Goal: Transaction & Acquisition: Purchase product/service

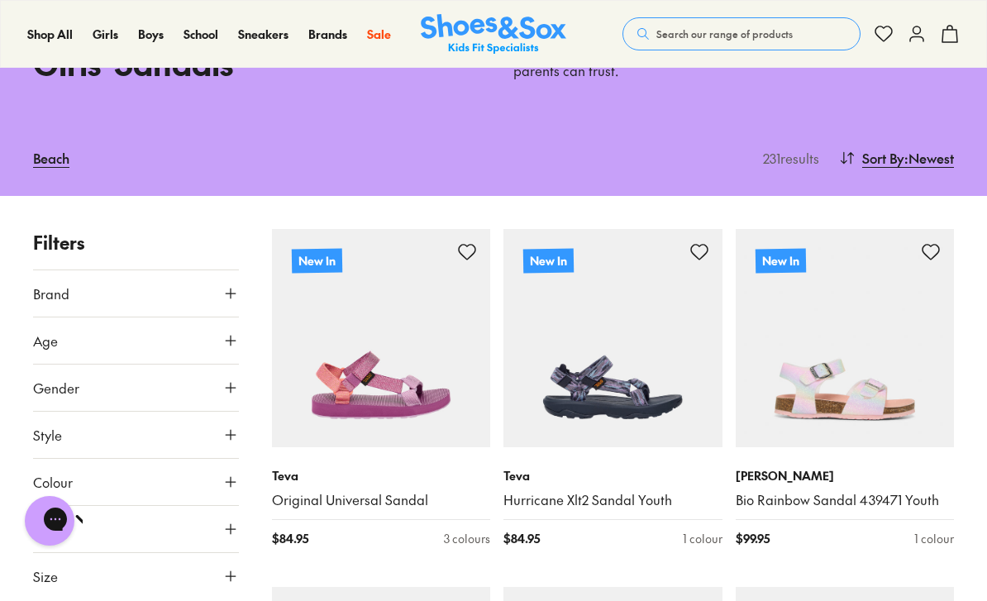
scroll to position [141, 0]
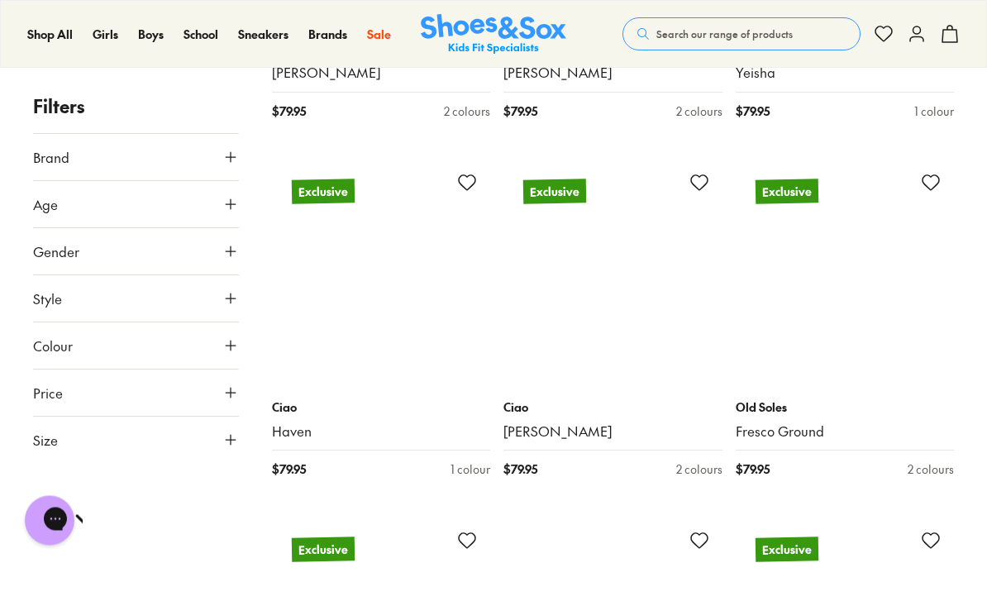
scroll to position [6710, 0]
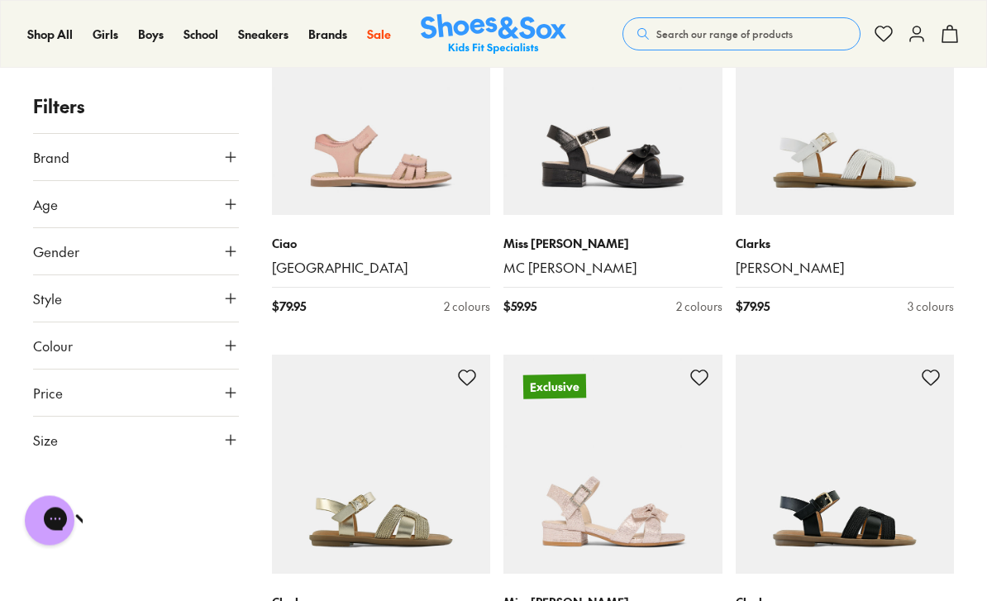
scroll to position [5786, 0]
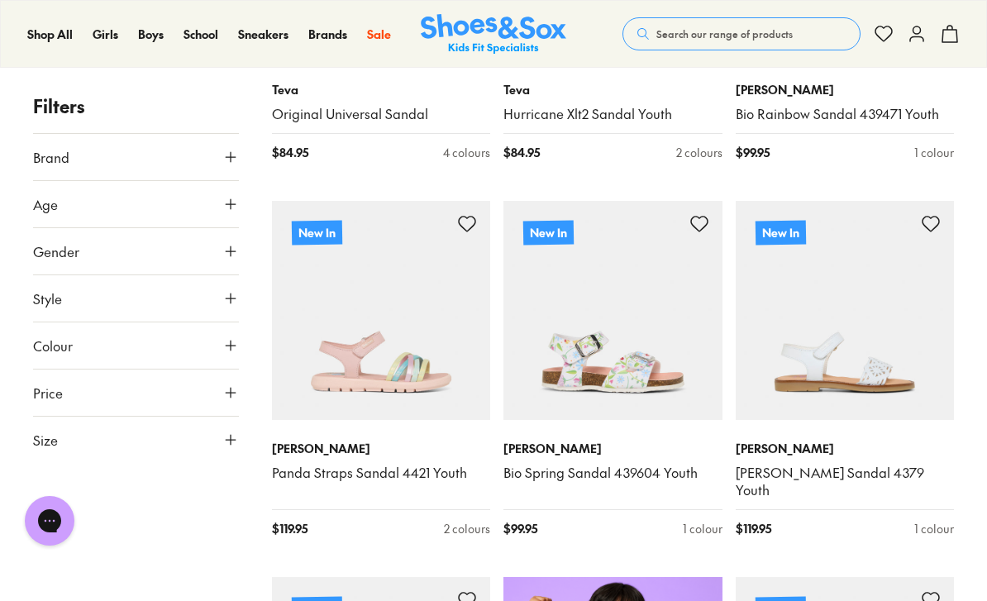
scroll to position [537, 0]
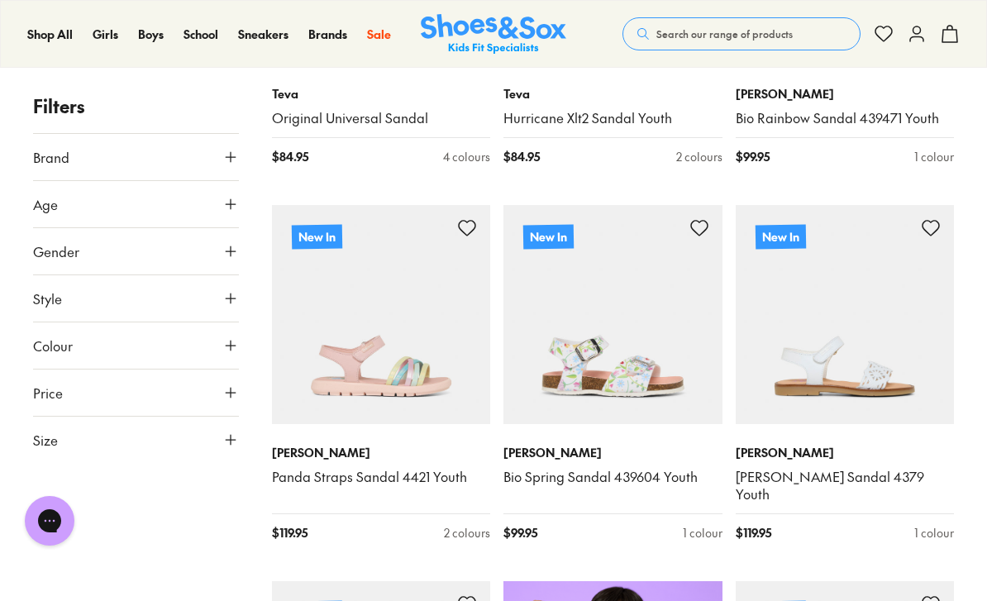
click at [551, 298] on img at bounding box center [612, 314] width 219 height 219
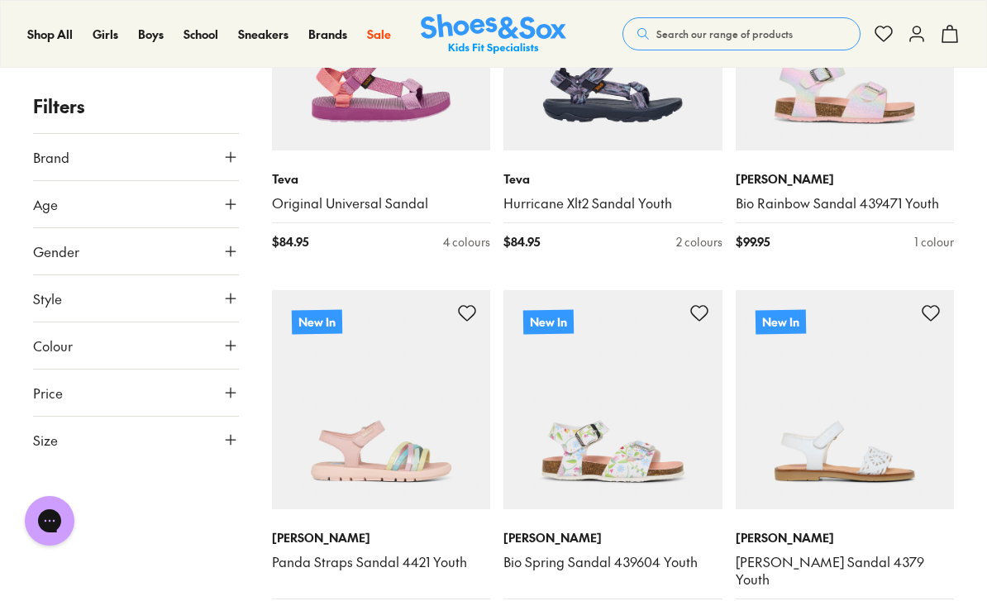
scroll to position [454, 0]
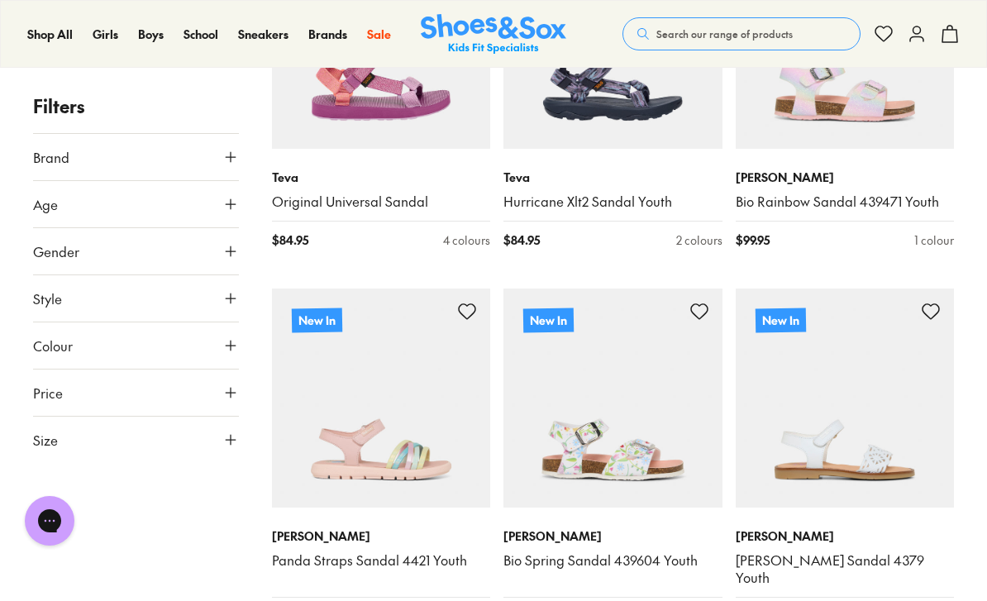
click at [543, 346] on img at bounding box center [612, 397] width 219 height 219
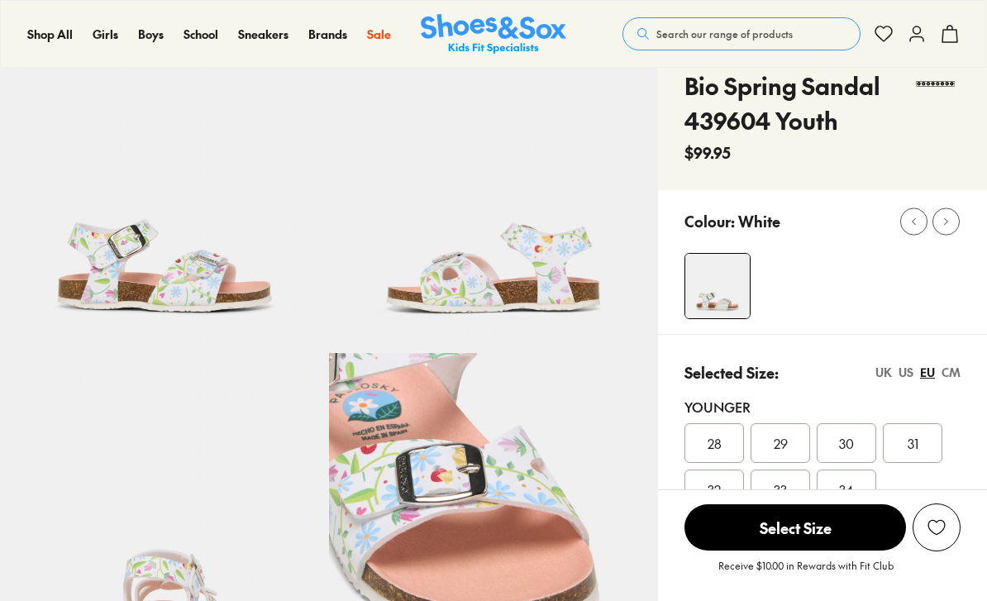
select select "*"
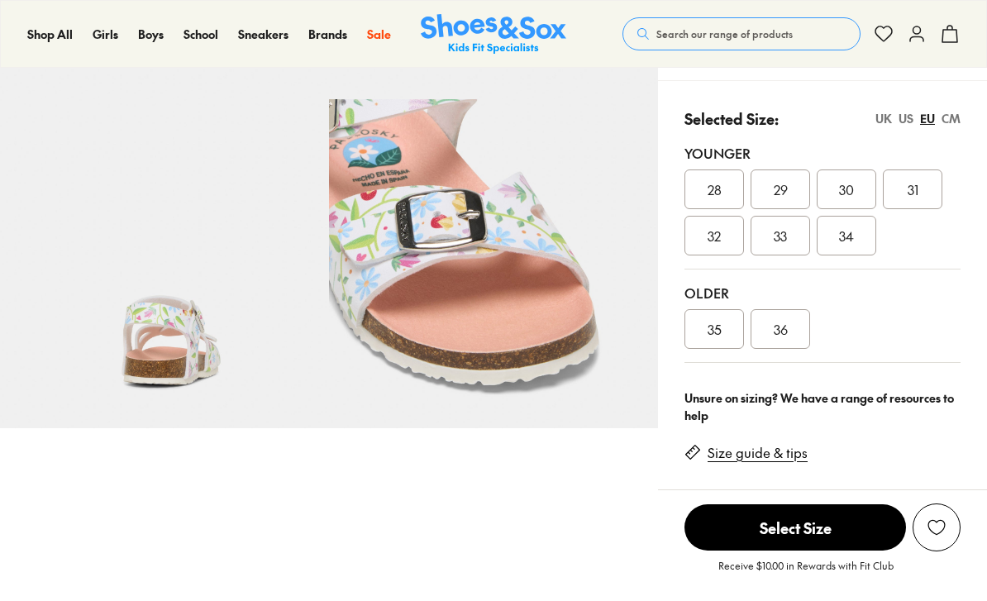
select select "*"
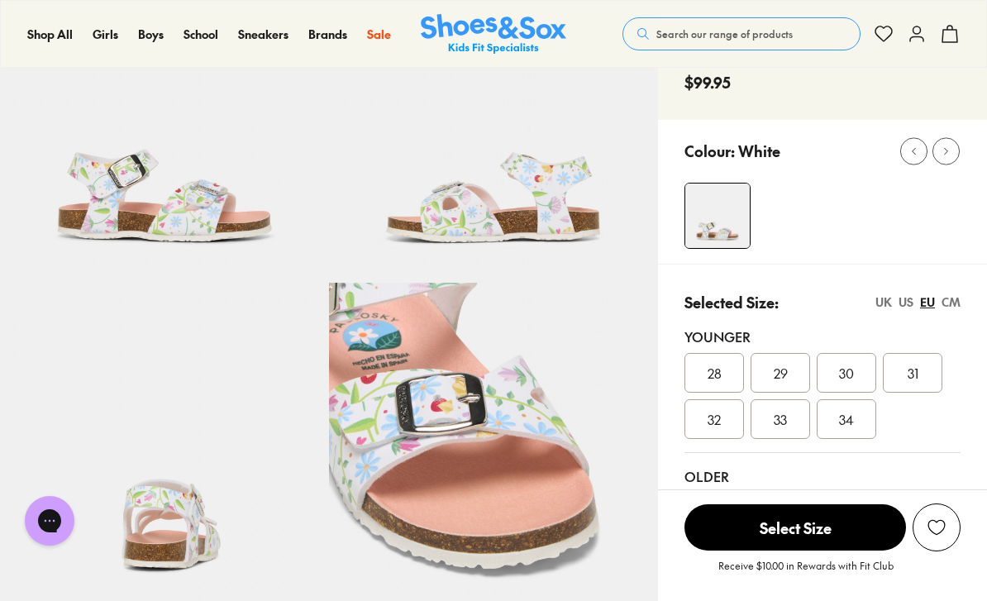
click at [913, 291] on div "Selected Size: UK US EU CM" at bounding box center [822, 302] width 276 height 22
click at [912, 298] on div "US" at bounding box center [906, 301] width 15 height 17
click at [311, 420] on img at bounding box center [164, 447] width 329 height 329
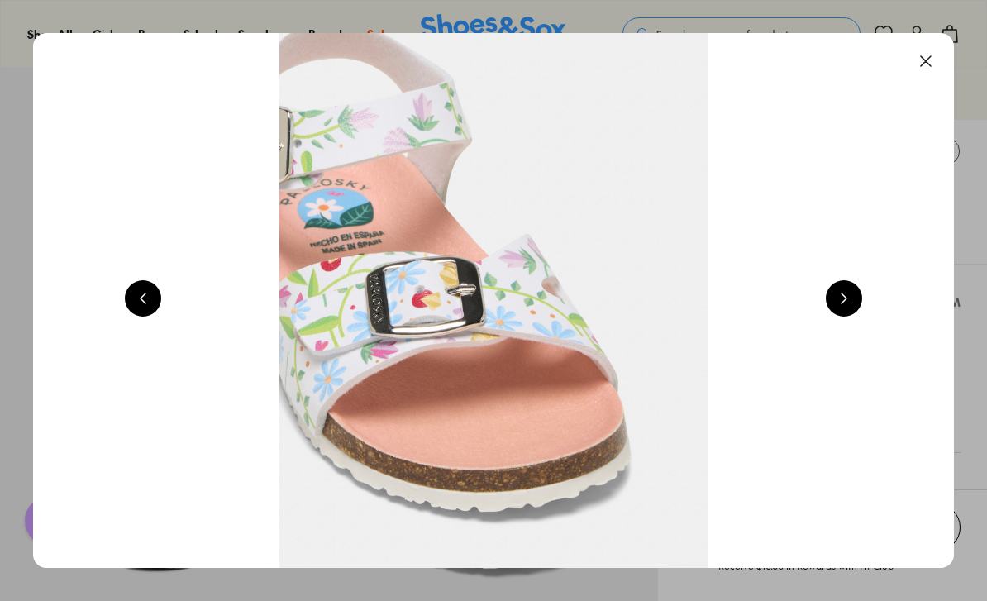
scroll to position [0, 2763]
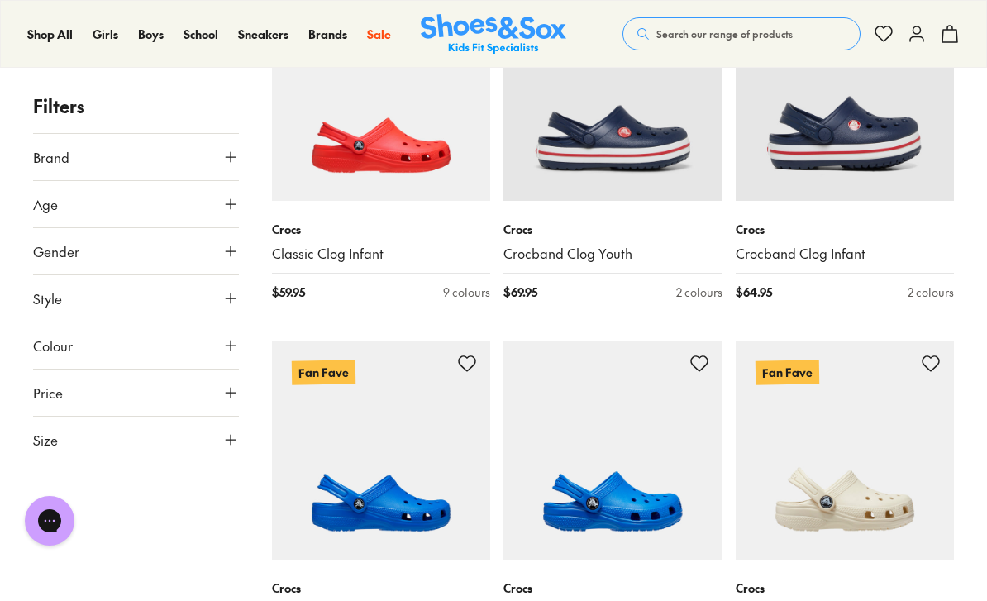
scroll to position [1461, 0]
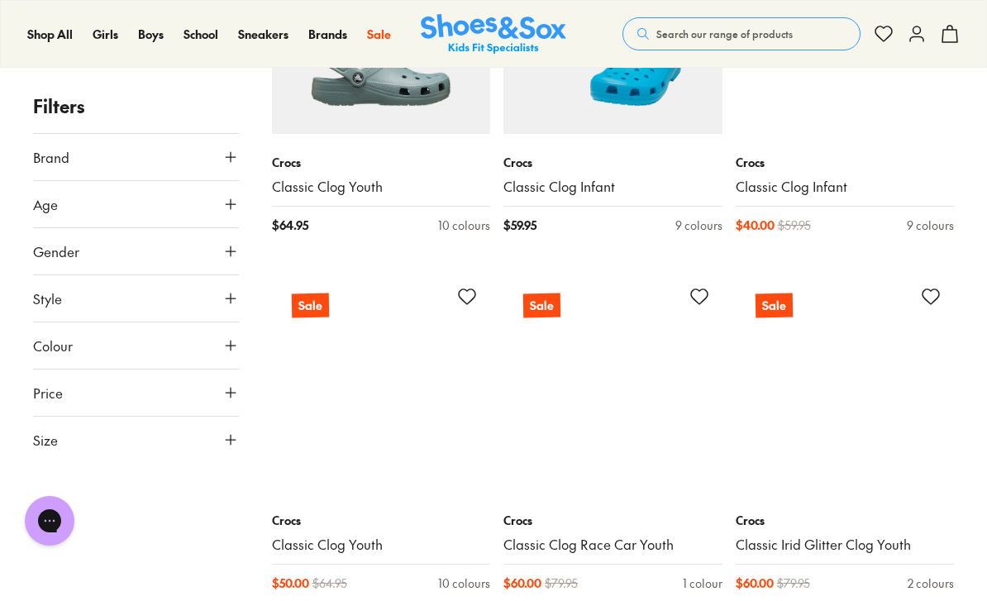
scroll to position [5111, 0]
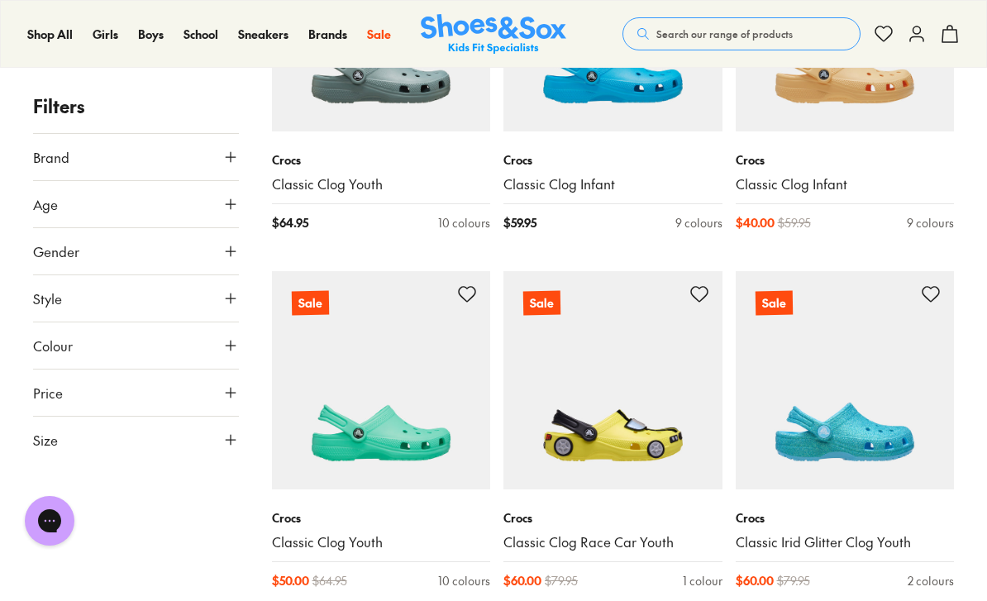
click at [605, 401] on img at bounding box center [612, 380] width 219 height 219
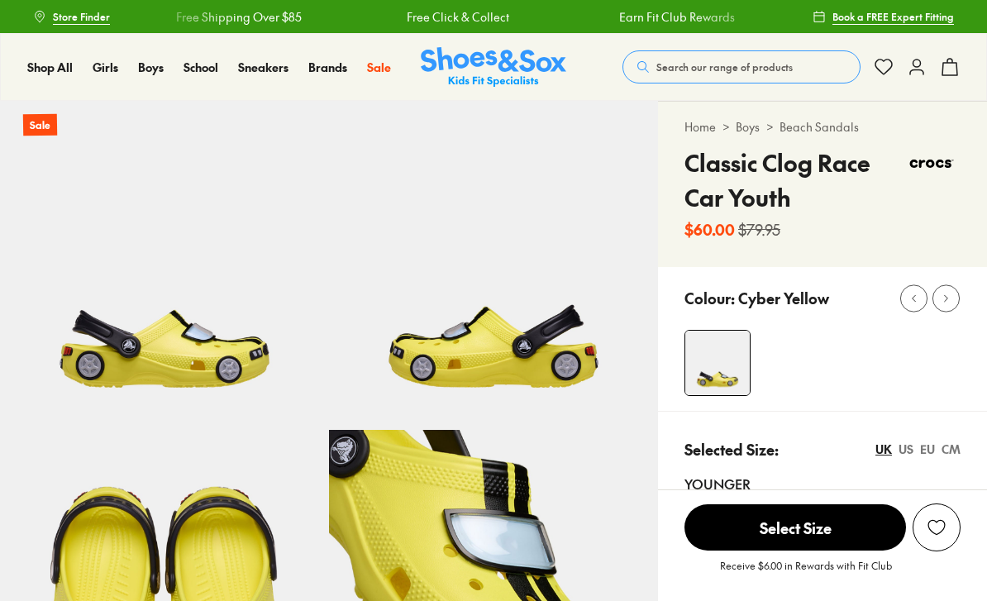
select select "*"
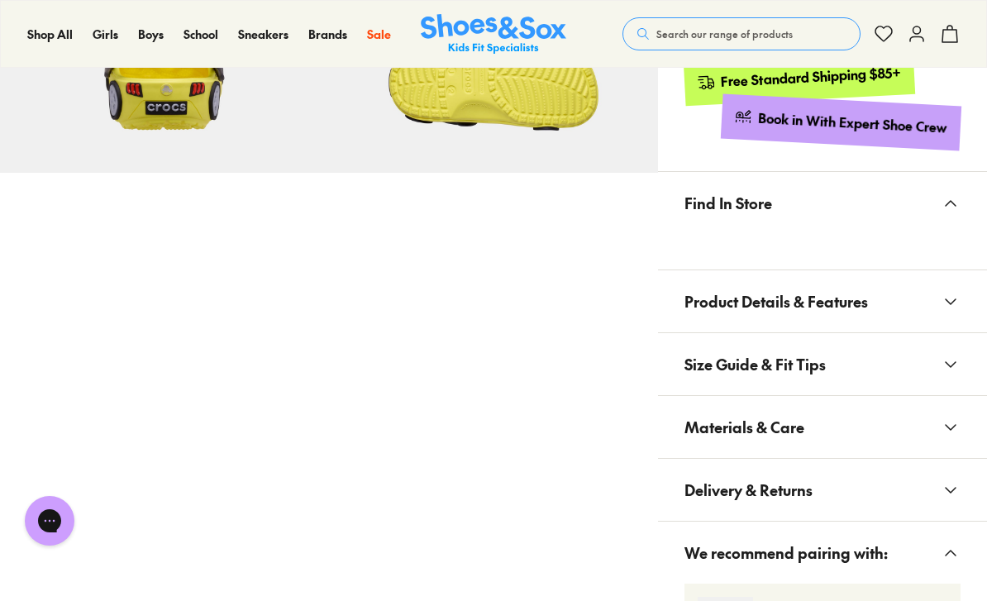
scroll to position [916, 0]
